Goal: Information Seeking & Learning: Learn about a topic

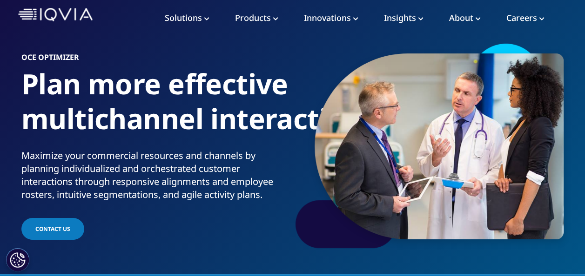
scroll to position [47, 0]
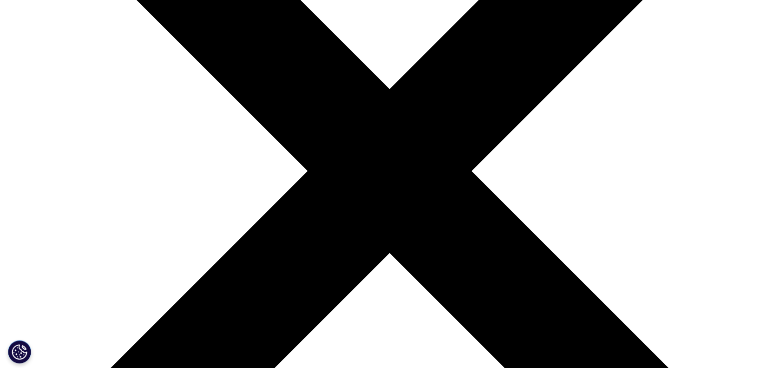
scroll to position [214, 0]
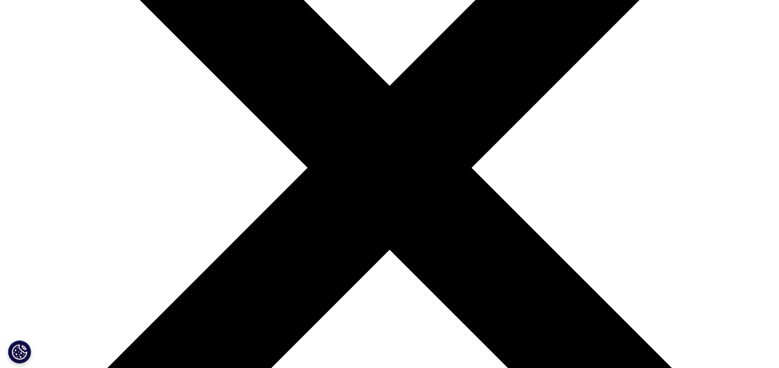
scroll to position [248, 0]
